Goal: Check status: Check status

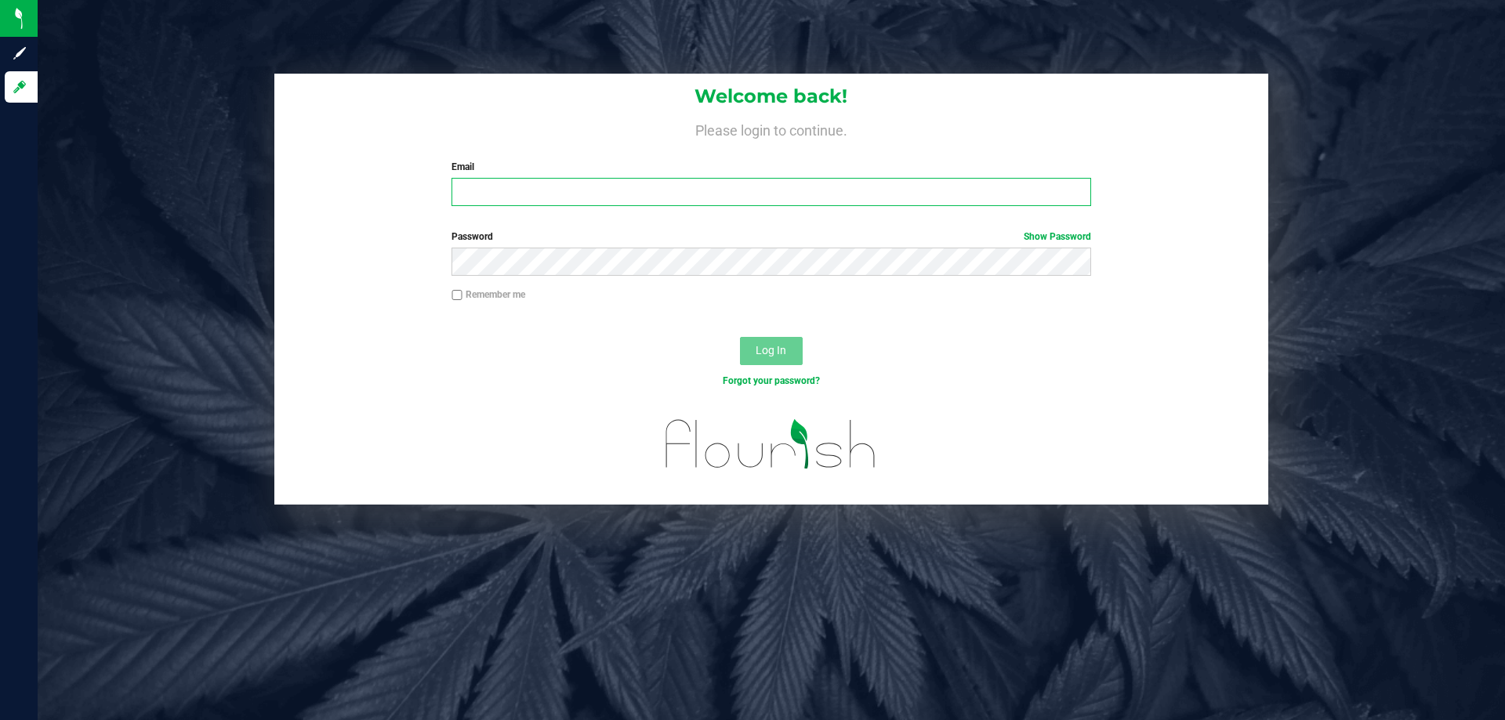
click at [541, 183] on input "Email" at bounding box center [770, 192] width 639 height 28
type input "[EMAIL_ADDRESS][DOMAIN_NAME]"
click at [740, 337] on button "Log In" at bounding box center [771, 351] width 63 height 28
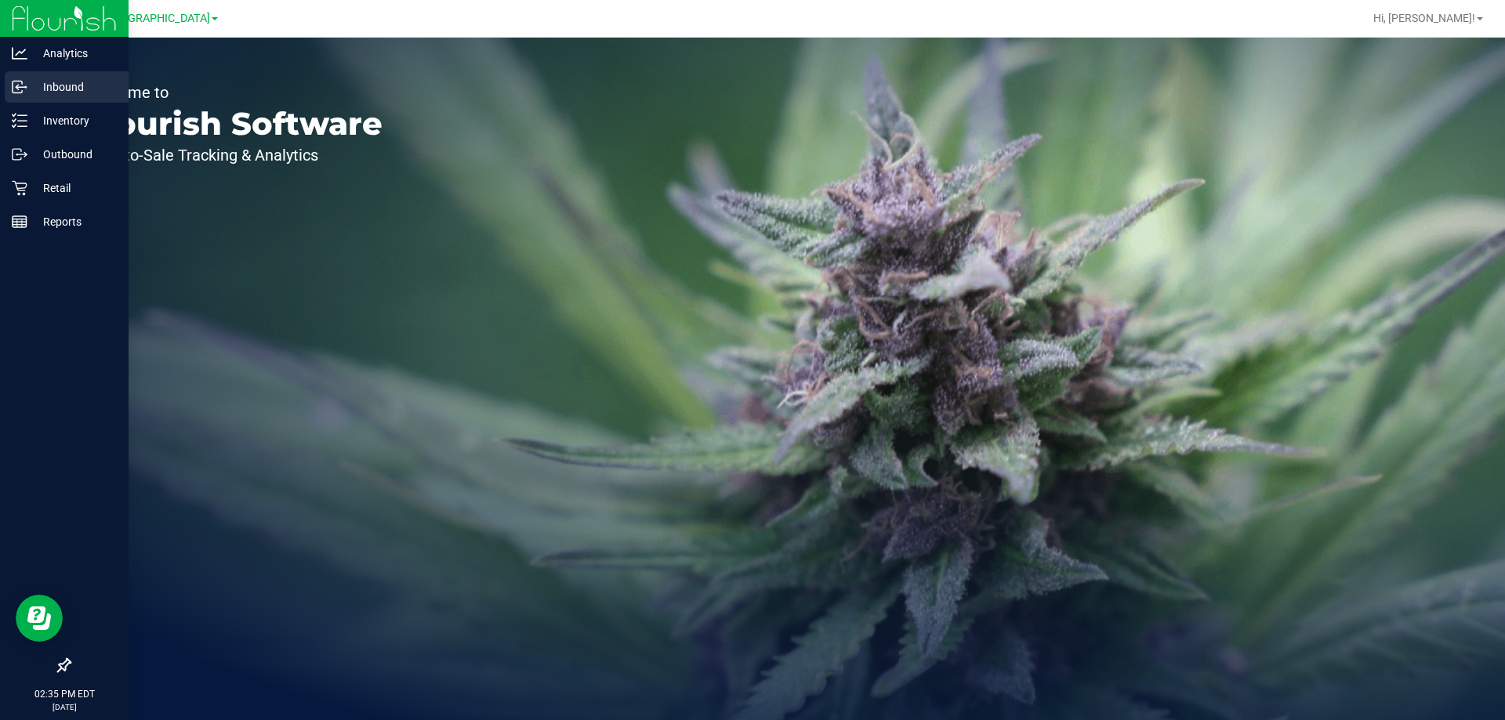
click at [58, 92] on p "Inbound" at bounding box center [74, 87] width 94 height 19
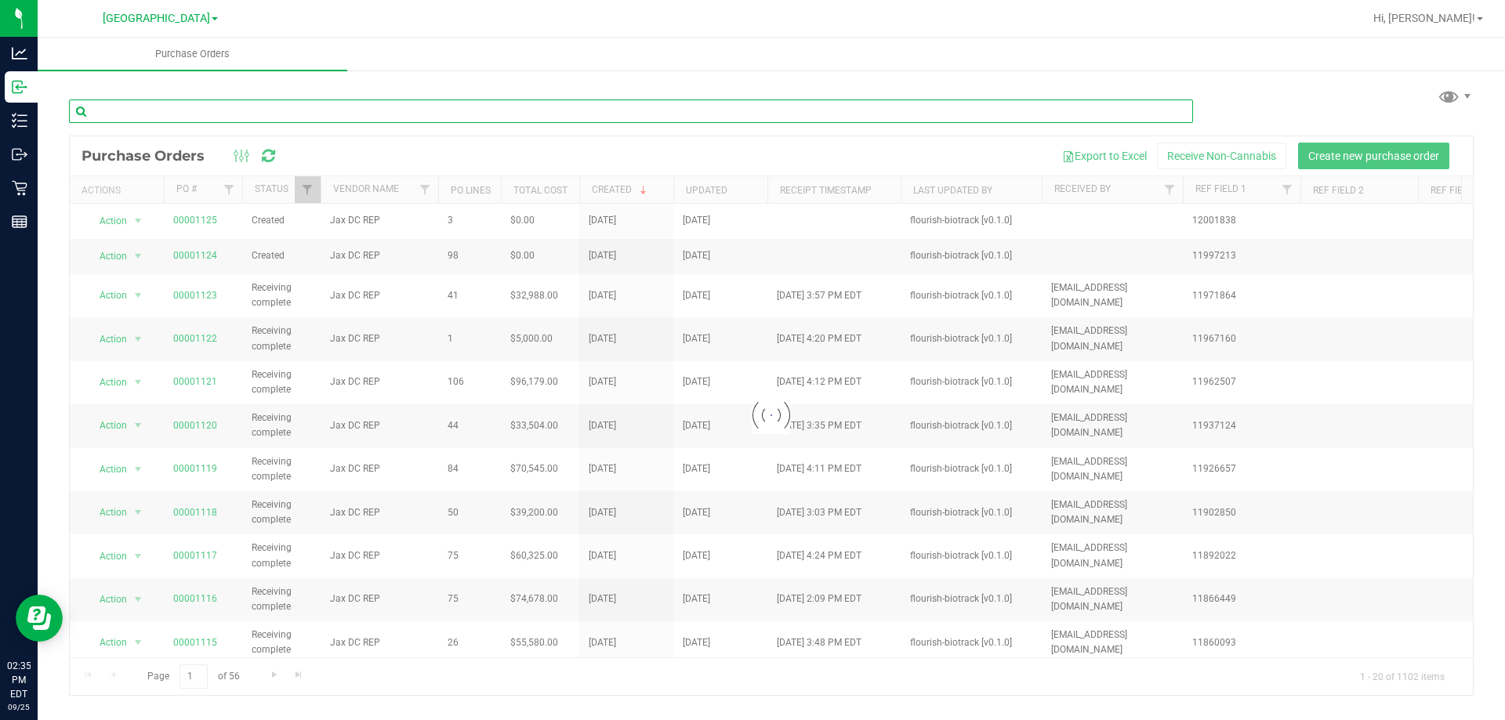
click at [414, 114] on input "text" at bounding box center [631, 112] width 1124 height 24
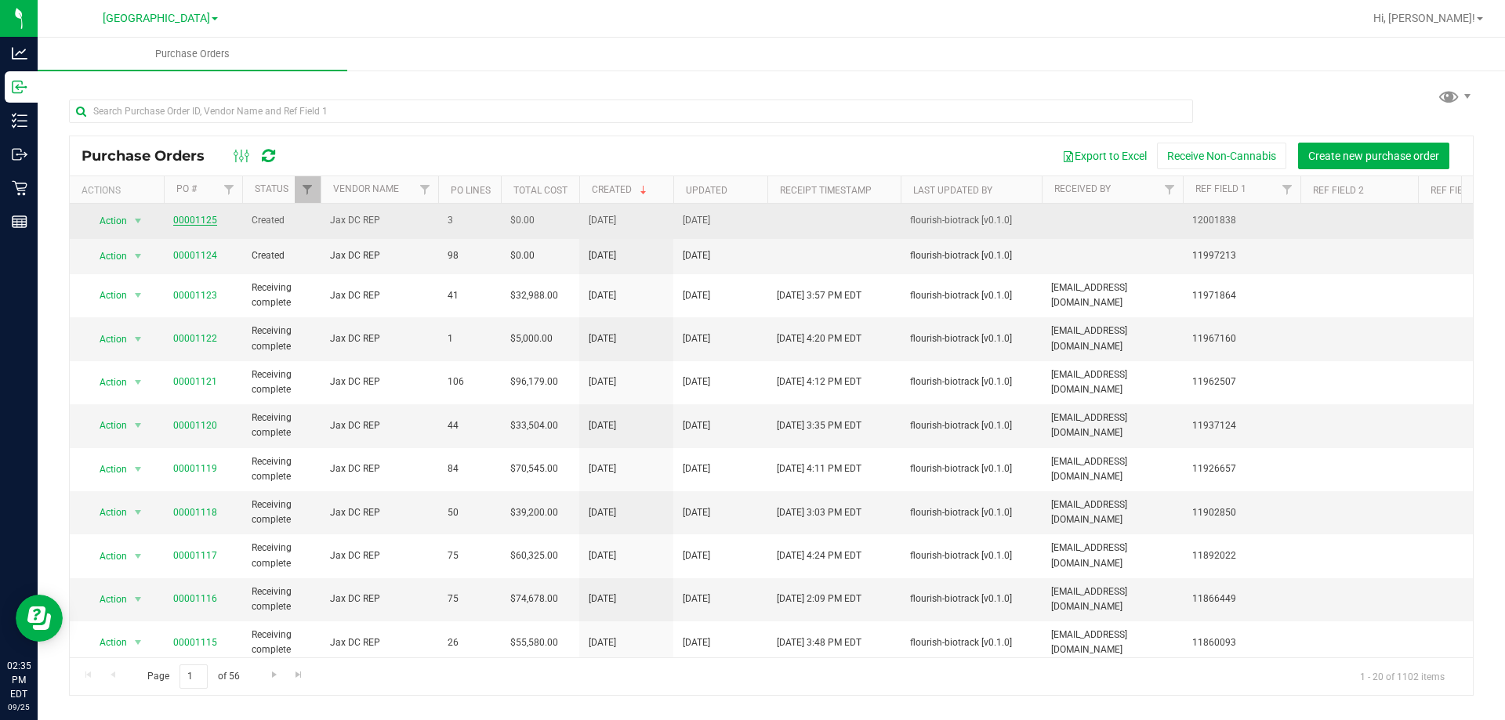
click at [190, 220] on link "00001125" at bounding box center [195, 220] width 44 height 11
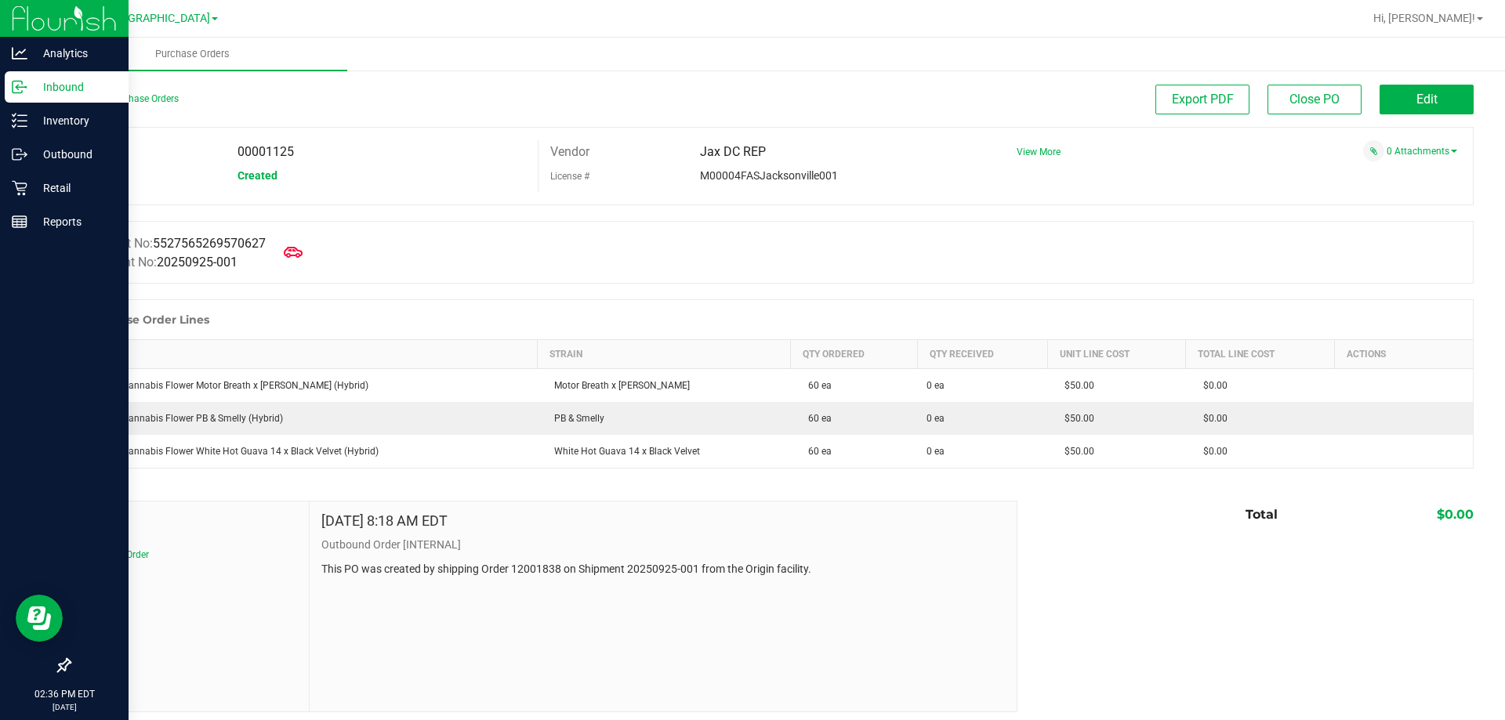
click at [26, 87] on circle at bounding box center [25, 87] width 2 height 2
